Goal: Task Accomplishment & Management: Manage account settings

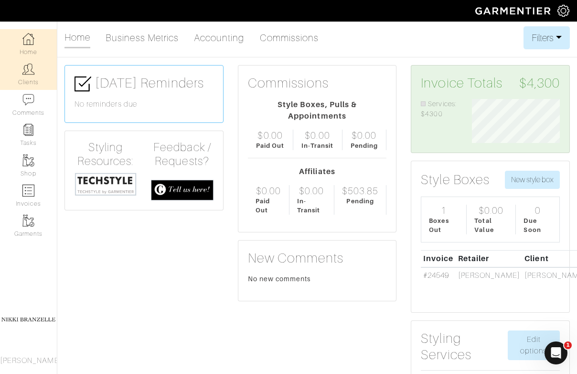
click at [28, 77] on link "Clients" at bounding box center [28, 74] width 57 height 30
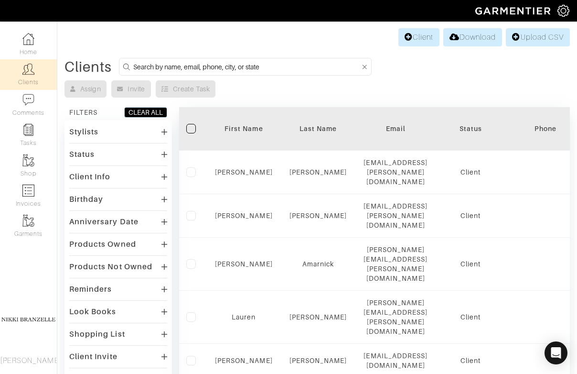
click at [204, 63] on input at bounding box center [246, 67] width 227 height 12
type input "despres"
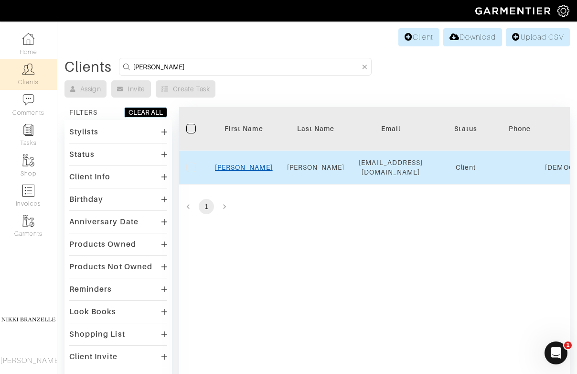
click at [239, 170] on link "Sarah" at bounding box center [244, 167] width 58 height 8
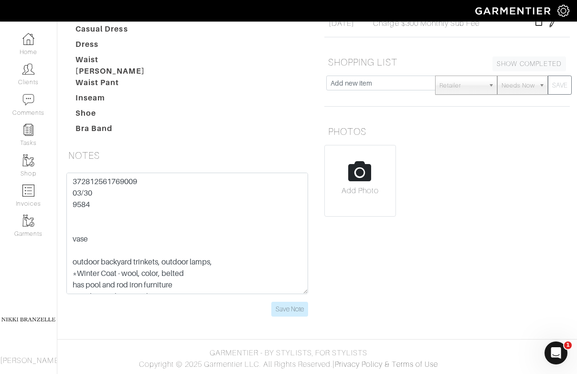
scroll to position [257, 0]
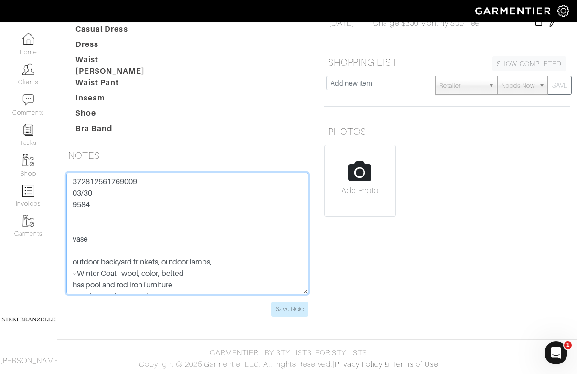
click at [135, 180] on textarea "372812561769009 03/30 9584 vase outdoor backyard trinkets, outdoor lamps, *Wint…" at bounding box center [187, 233] width 242 height 121
